Goal: Task Accomplishment & Management: Use online tool/utility

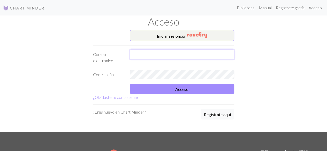
click at [157, 50] on input "text" at bounding box center [182, 55] width 105 height 10
type input "[EMAIL_ADDRESS][PERSON_NAME][DOMAIN_NAME]"
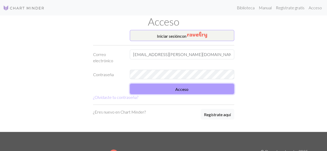
click at [165, 90] on button "Acceso" at bounding box center [182, 89] width 105 height 11
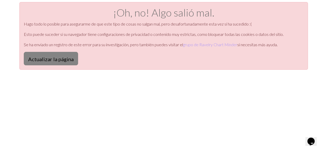
click at [51, 63] on button "Actualizar la página" at bounding box center [51, 58] width 54 height 13
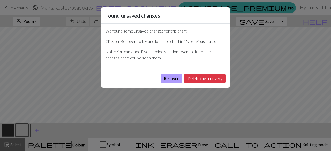
click at [175, 79] on button "Recover" at bounding box center [171, 79] width 21 height 10
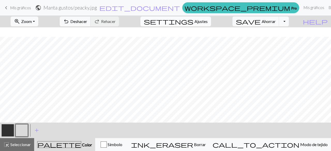
scroll to position [144, 0]
click at [7, 130] on button "button" at bounding box center [8, 130] width 12 height 12
click at [24, 134] on button "button" at bounding box center [22, 130] width 12 height 12
click at [9, 124] on div at bounding box center [8, 131] width 14 height 14
click at [8, 132] on button "button" at bounding box center [8, 130] width 12 height 12
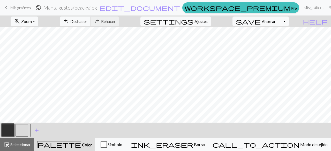
click at [23, 132] on button "button" at bounding box center [22, 130] width 12 height 12
click at [10, 133] on button "button" at bounding box center [8, 130] width 12 height 12
click at [20, 129] on button "button" at bounding box center [22, 130] width 12 height 12
click at [9, 132] on button "button" at bounding box center [8, 130] width 12 height 12
click at [19, 133] on button "button" at bounding box center [22, 130] width 12 height 12
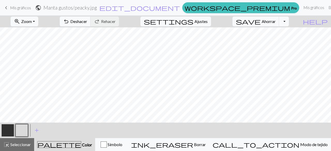
click at [5, 130] on button "button" at bounding box center [8, 130] width 12 height 12
click at [21, 133] on button "button" at bounding box center [22, 130] width 12 height 12
click at [9, 128] on button "button" at bounding box center [8, 130] width 12 height 12
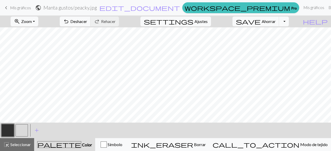
click at [21, 131] on button "button" at bounding box center [22, 130] width 12 height 12
click at [5, 131] on button "button" at bounding box center [8, 130] width 12 height 12
click at [24, 129] on button "button" at bounding box center [22, 130] width 12 height 12
